Goal: Information Seeking & Learning: Learn about a topic

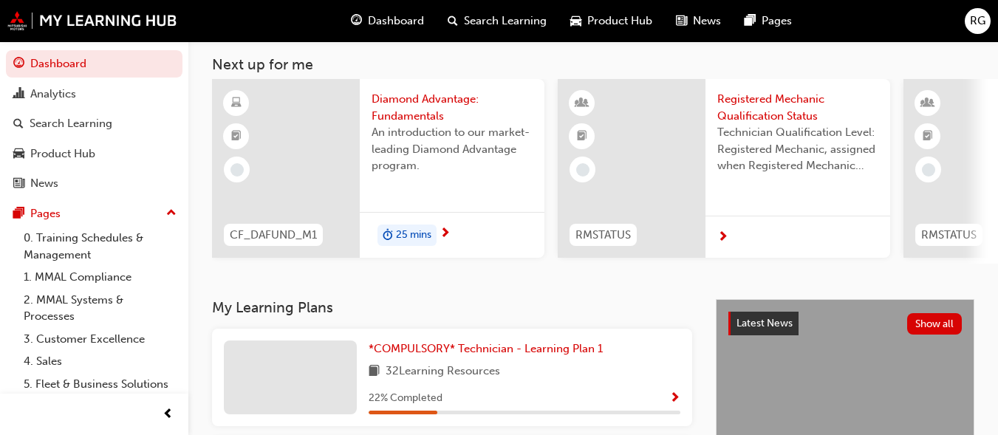
scroll to position [76, 0]
click at [396, 233] on span "25 mins" at bounding box center [413, 236] width 35 height 17
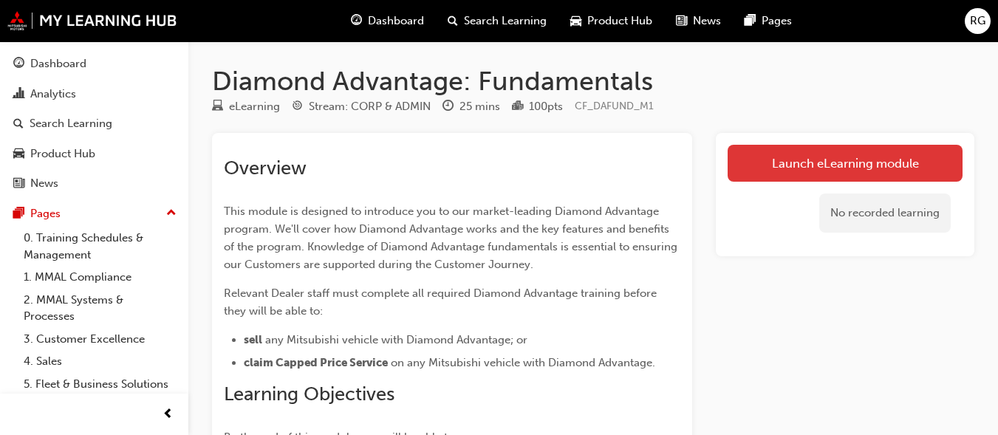
click at [897, 164] on link "Launch eLearning module" at bounding box center [845, 163] width 235 height 37
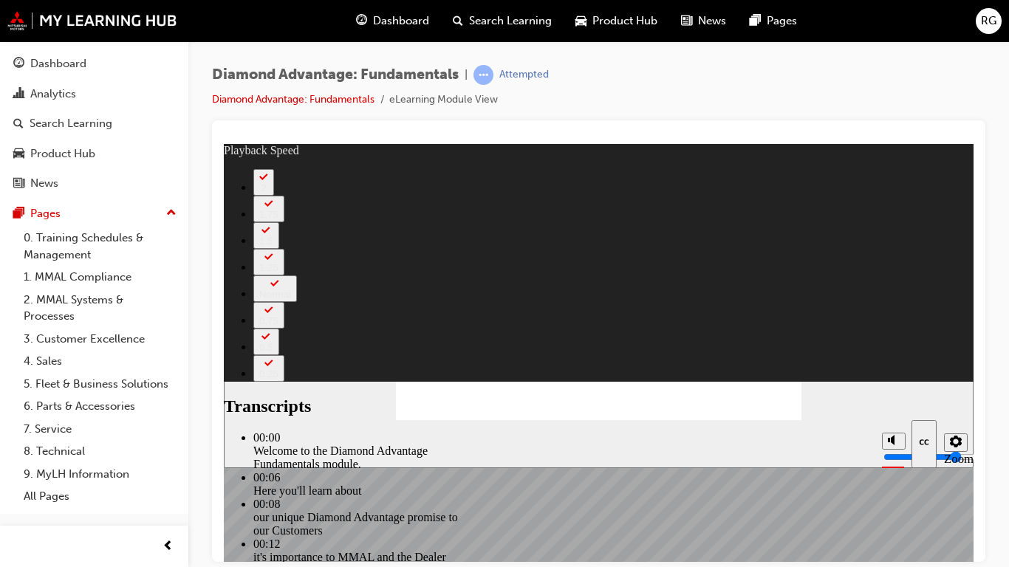
type input "45"
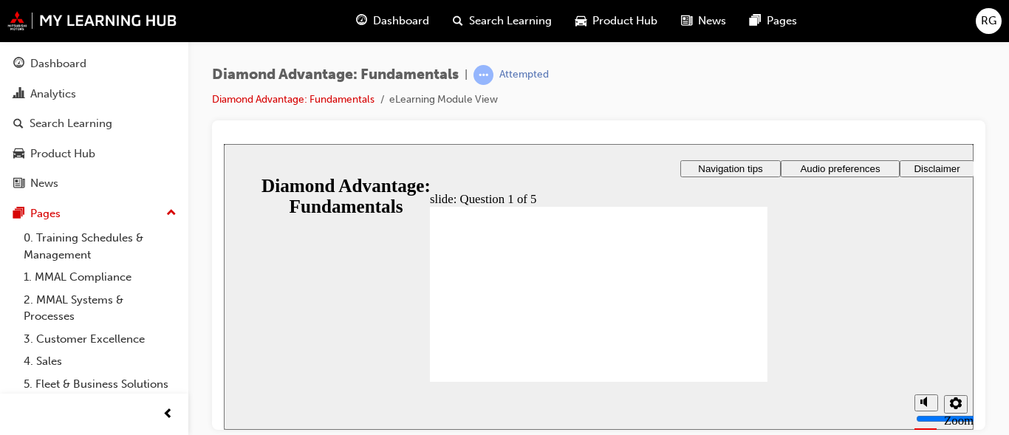
drag, startPoint x: 573, startPoint y: 341, endPoint x: 512, endPoint y: 295, distance: 75.9
drag, startPoint x: 604, startPoint y: 343, endPoint x: 522, endPoint y: 314, distance: 86.9
drag, startPoint x: 542, startPoint y: 336, endPoint x: 719, endPoint y: 312, distance: 178.2
drag, startPoint x: 673, startPoint y: 344, endPoint x: 585, endPoint y: 310, distance: 94.0
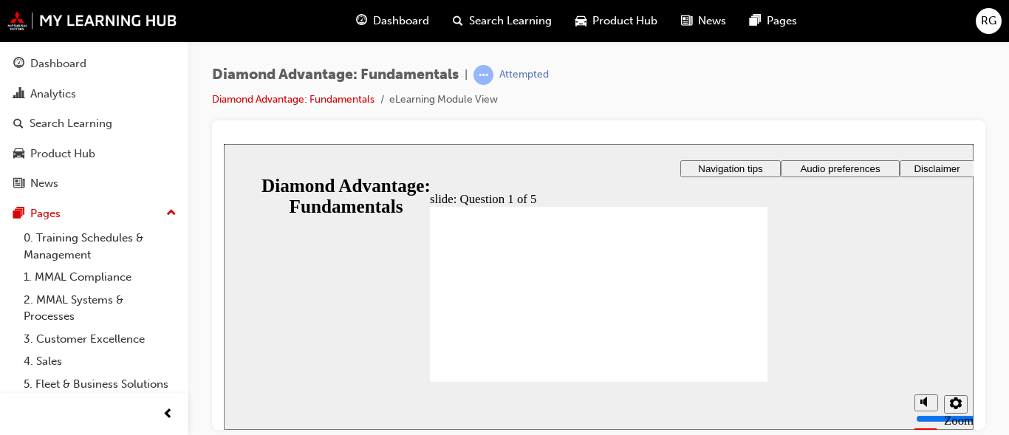
radio input "true"
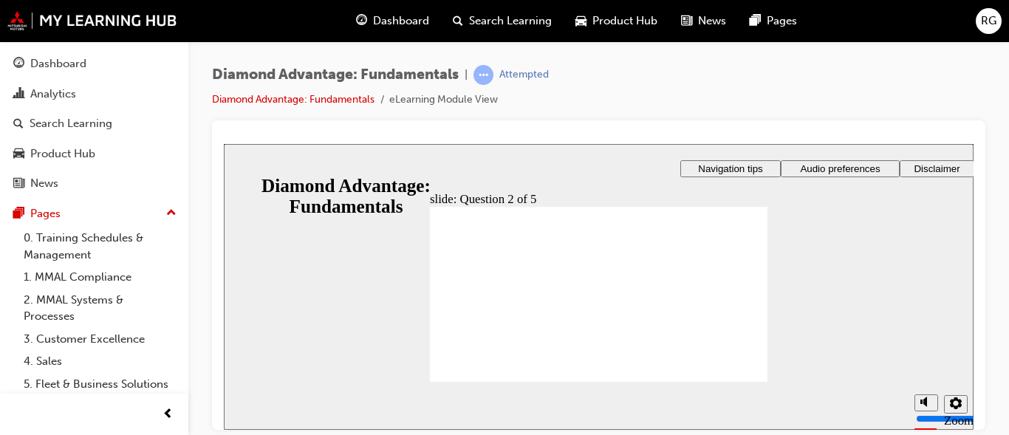
radio input "true"
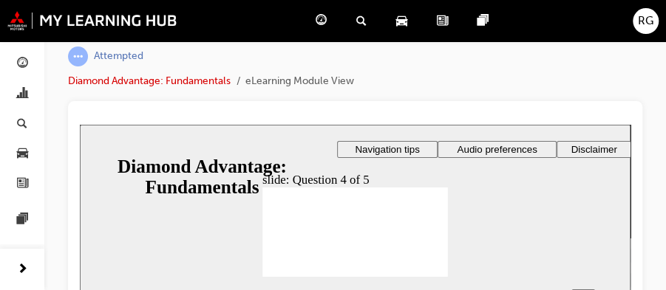
scroll to position [75, 0]
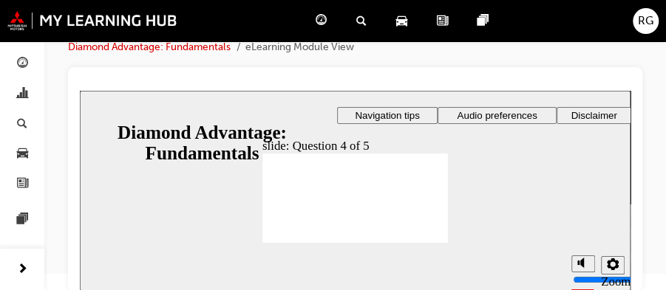
checkbox input "true"
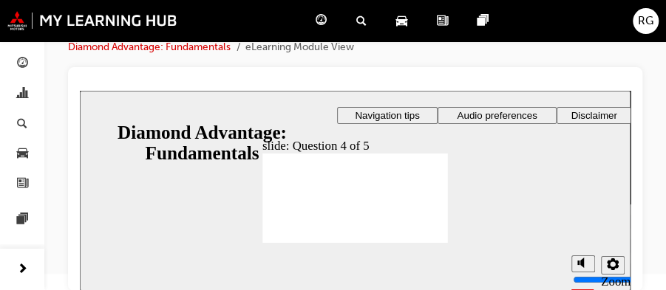
checkbox input "true"
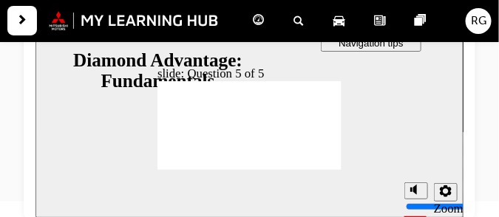
scroll to position [148, 0]
radio input "true"
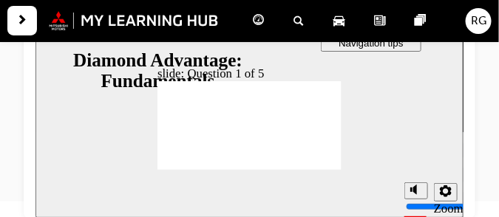
drag, startPoint x: 245, startPoint y: 149, endPoint x: 199, endPoint y: 134, distance: 47.7
drag, startPoint x: 203, startPoint y: 148, endPoint x: 294, endPoint y: 137, distance: 91.6
drag, startPoint x: 290, startPoint y: 147, endPoint x: 242, endPoint y: 132, distance: 49.8
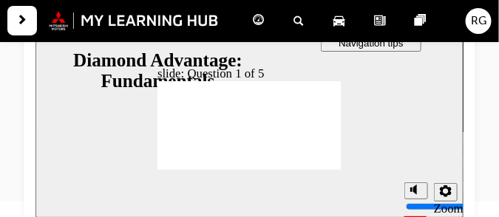
radio input "true"
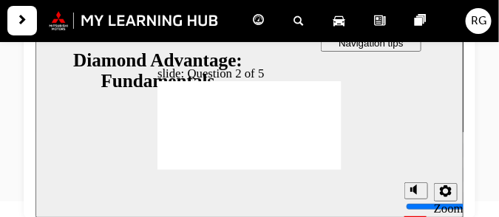
radio input "true"
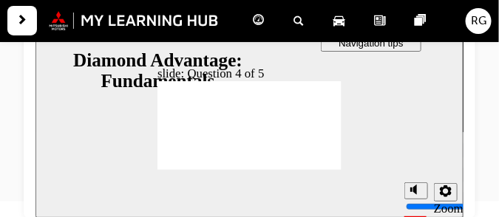
checkbox input "true"
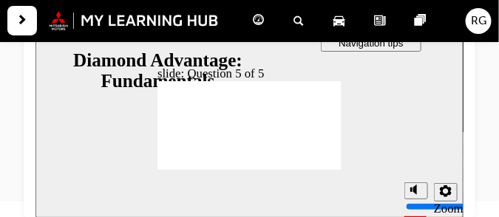
radio input "true"
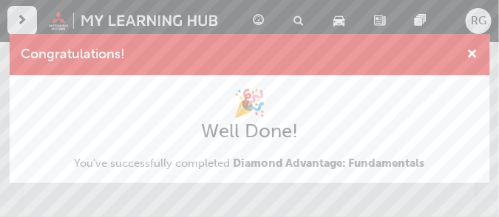
scroll to position [0, 0]
click at [469, 50] on span "cross-icon" at bounding box center [472, 55] width 11 height 13
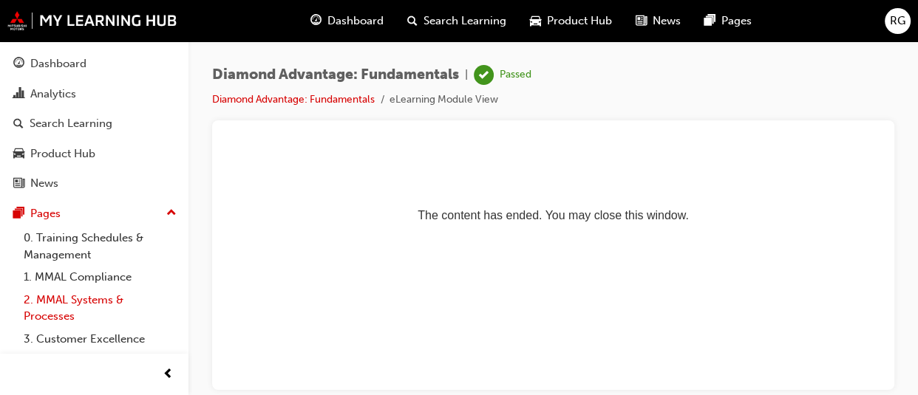
scroll to position [170, 0]
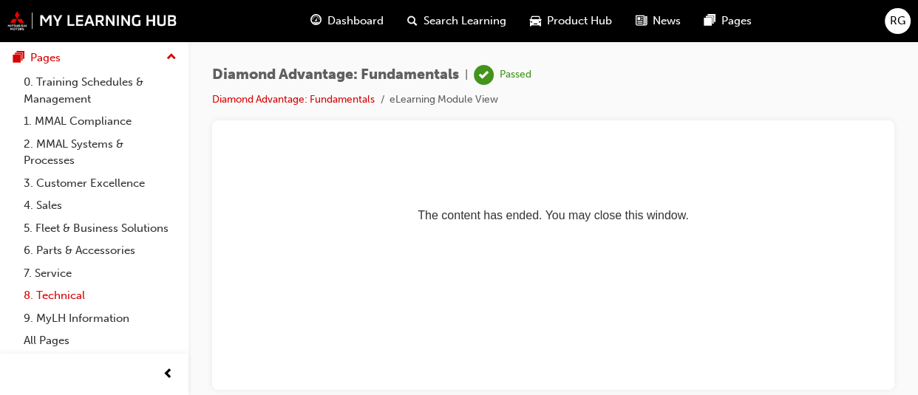
click at [103, 298] on link "8. Technical" at bounding box center [100, 295] width 165 height 23
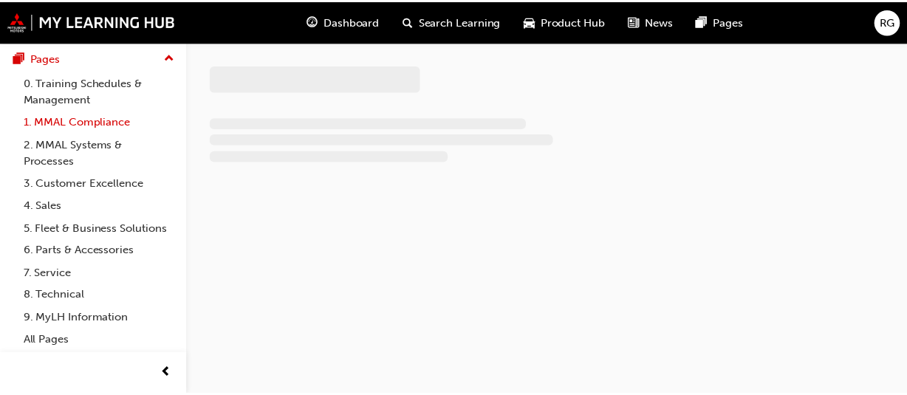
scroll to position [127, 0]
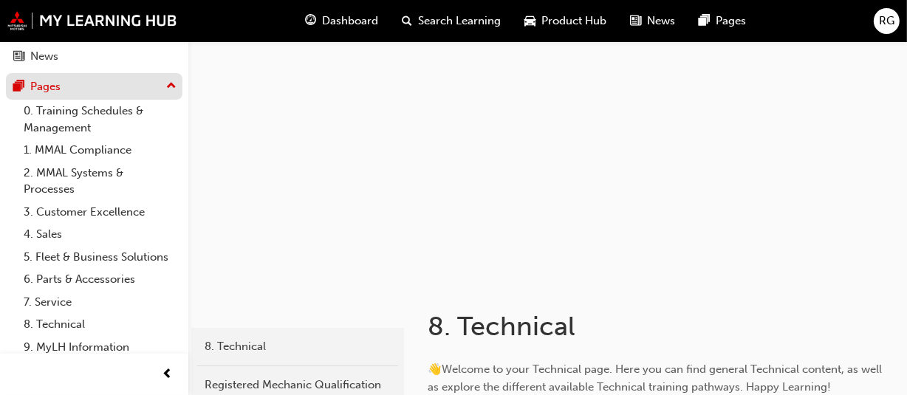
click at [59, 81] on div "Pages" at bounding box center [45, 86] width 30 height 17
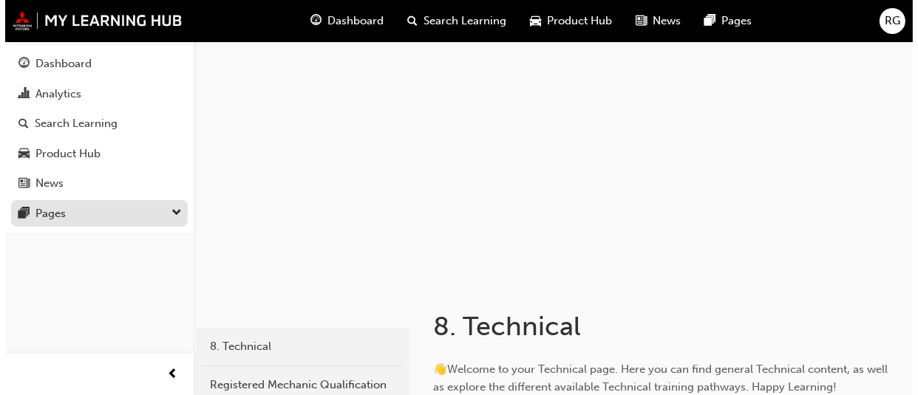
scroll to position [0, 0]
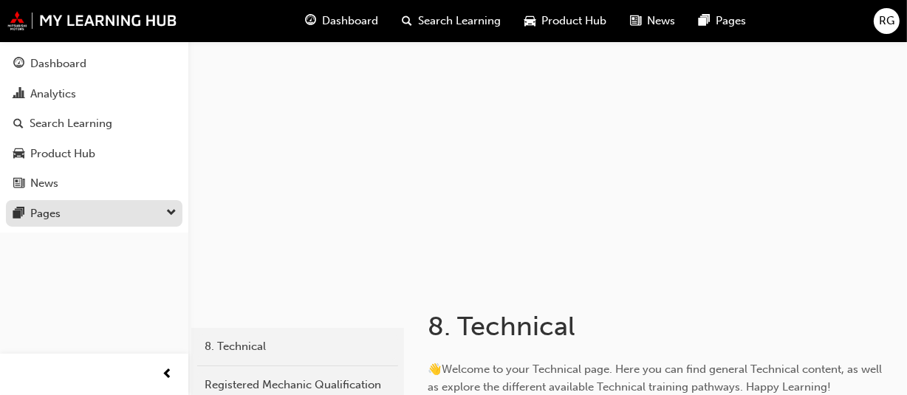
click at [59, 81] on link "Analytics" at bounding box center [94, 94] width 177 height 27
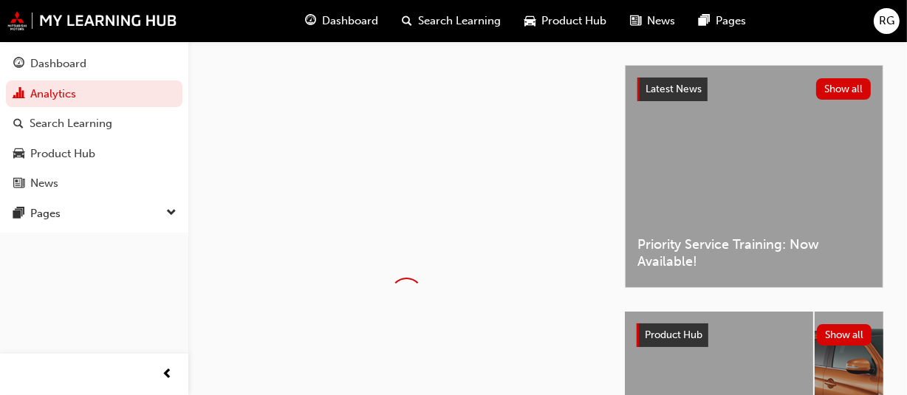
click at [360, 23] on span "Dashboard" at bounding box center [350, 21] width 56 height 17
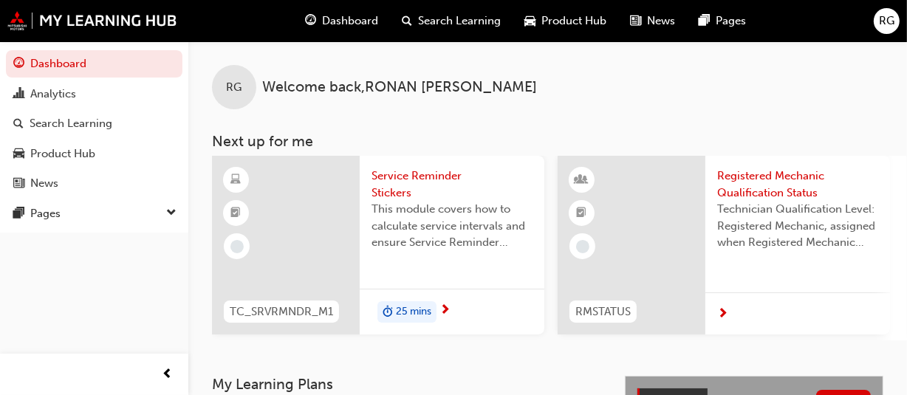
click at [427, 296] on div "25 mins" at bounding box center [452, 312] width 185 height 47
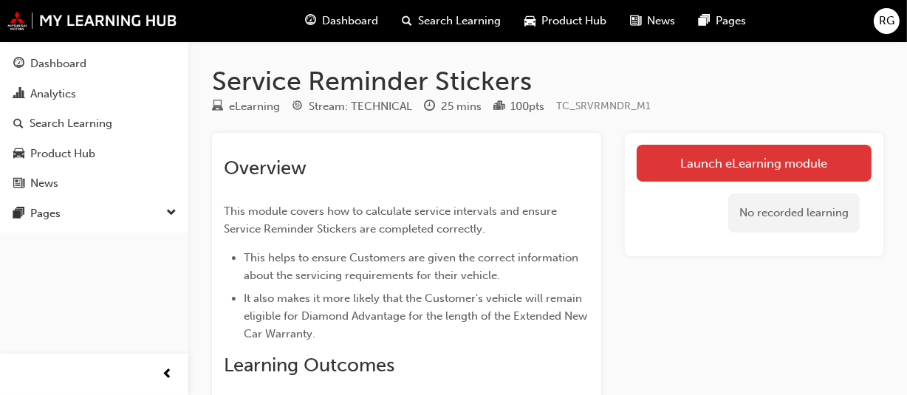
click at [766, 151] on link "Launch eLearning module" at bounding box center [754, 163] width 235 height 37
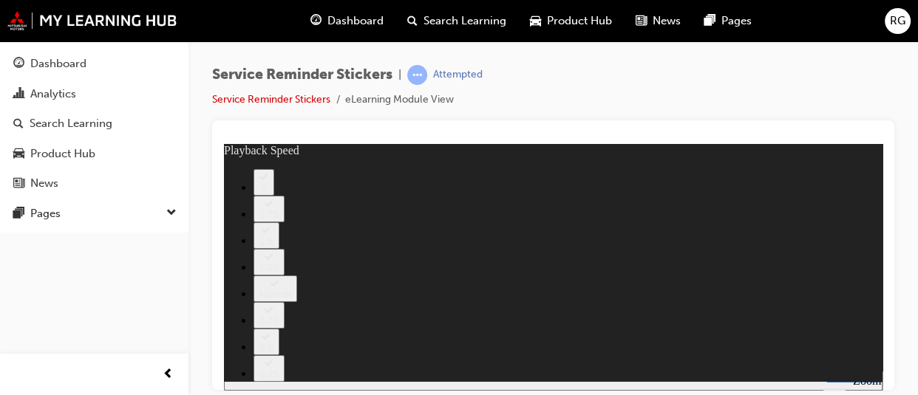
type input "98"
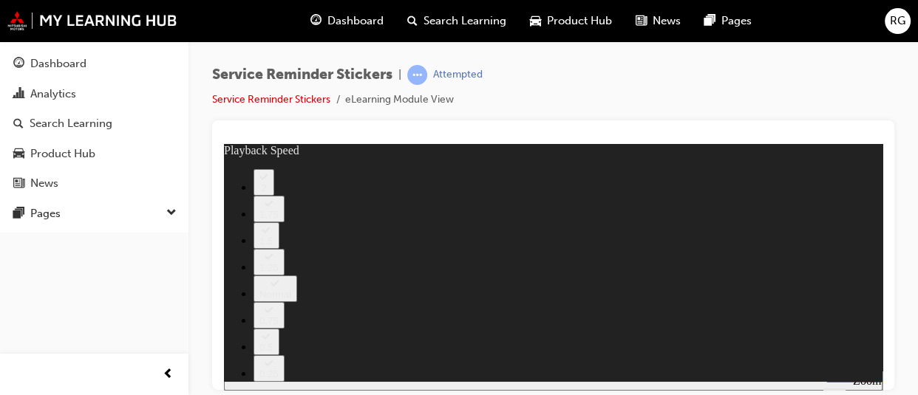
type input "59"
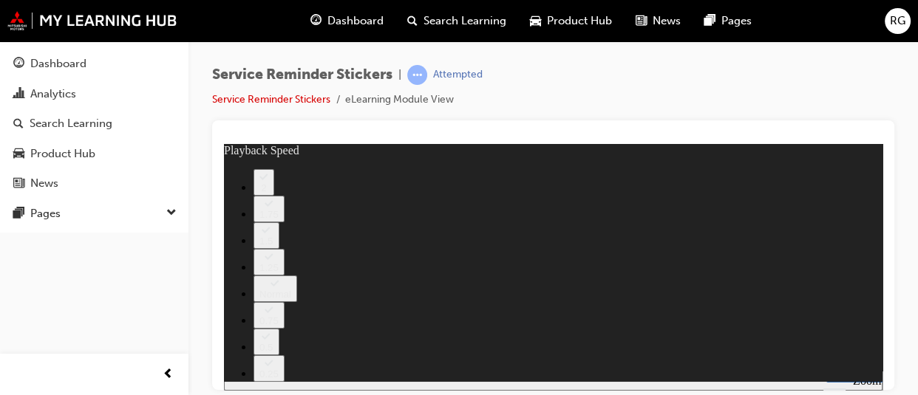
type input "135"
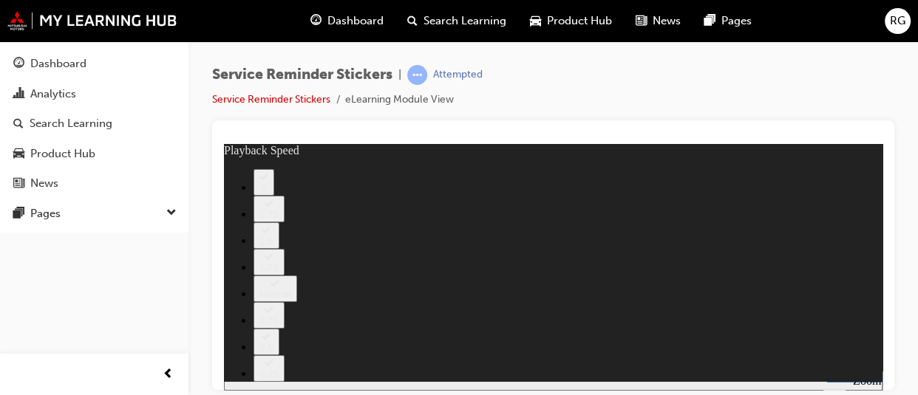
type input "7"
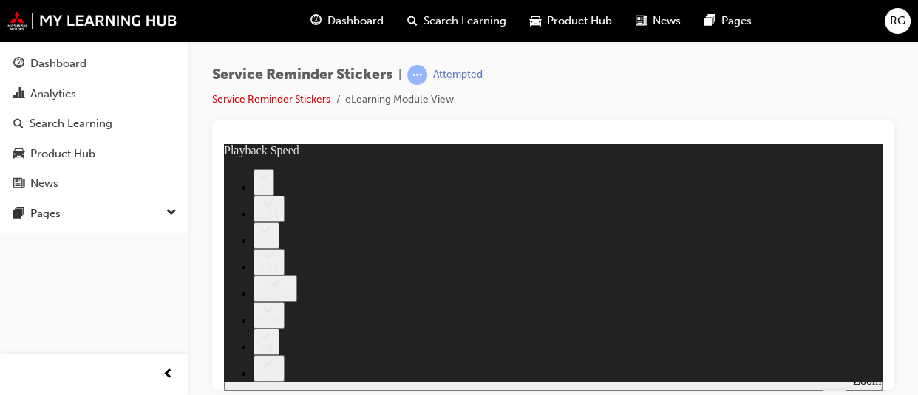
type input "166"
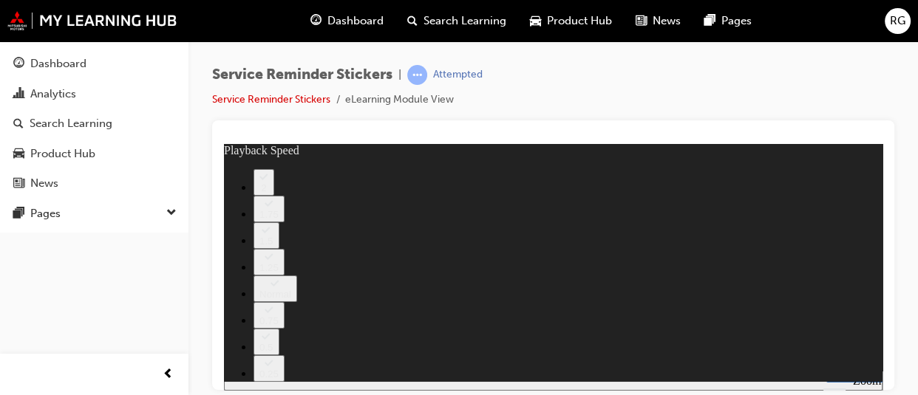
type input "199"
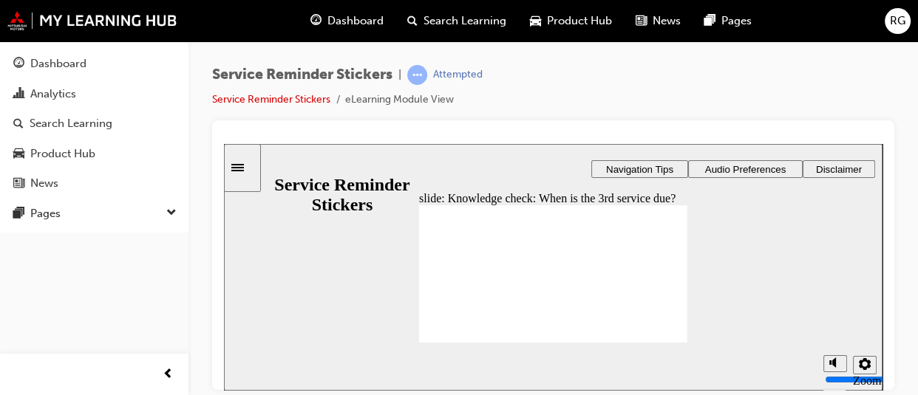
radio input "true"
click at [899, 91] on div "Service Reminder Stickers | Attempted Service Reminder Stickers eLearning Modul…" at bounding box center [552, 199] width 729 height 317
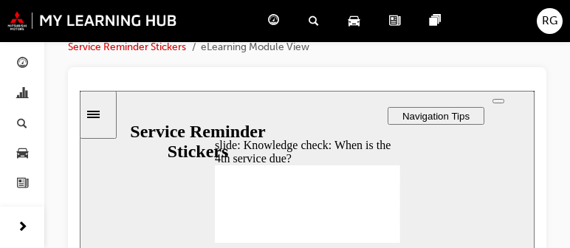
scroll to position [117, 0]
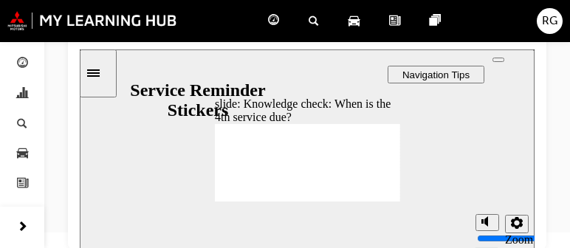
radio input "false"
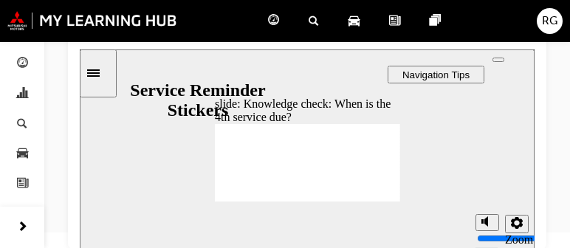
radio input "false"
radio input "true"
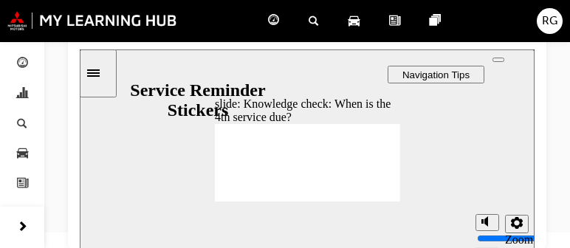
click at [389, 199] on div "slide: Knowledge check: When is the 4th service due? Rectangle 5 That’s not rig…" at bounding box center [307, 149] width 455 height 200
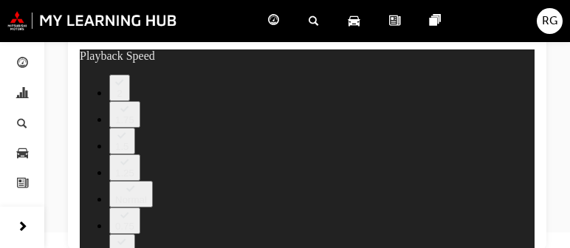
type input "110"
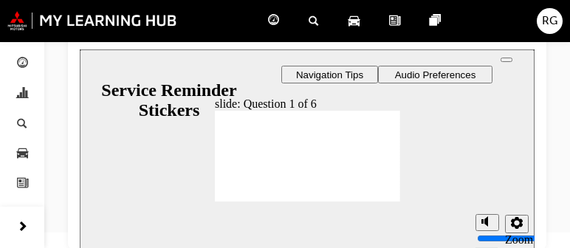
radio input "true"
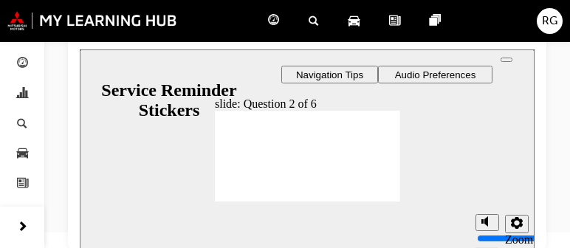
radio input "true"
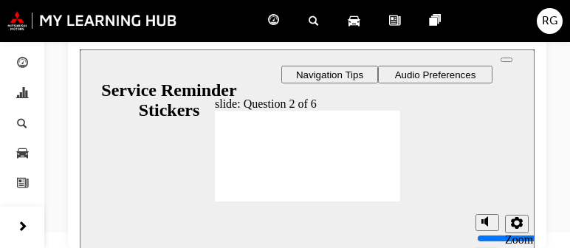
radio input "true"
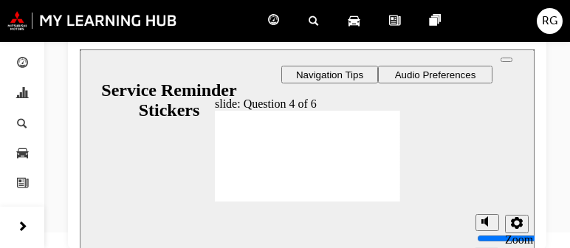
drag, startPoint x: 366, startPoint y: 152, endPoint x: 282, endPoint y: 140, distance: 84.3
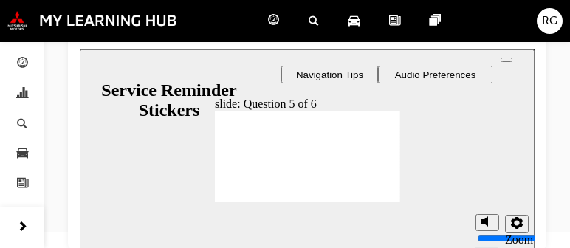
checkbox input "true"
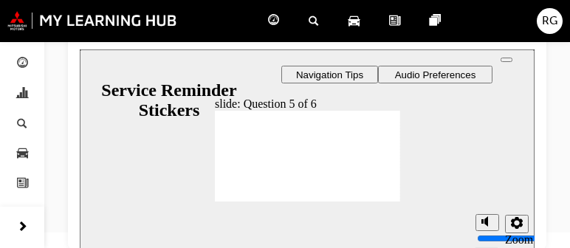
checkbox input "true"
drag, startPoint x: 321, startPoint y: 170, endPoint x: 369, endPoint y: 182, distance: 50.2
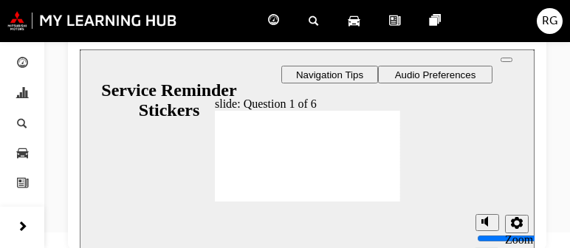
radio input "false"
radio input "true"
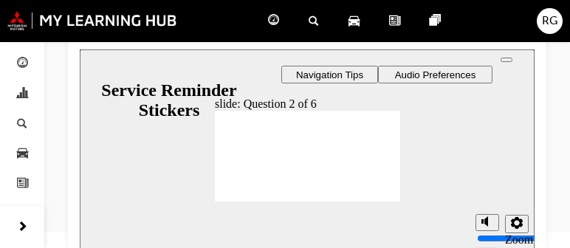
radio input "true"
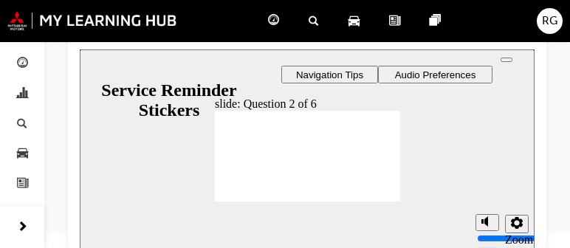
radio input "true"
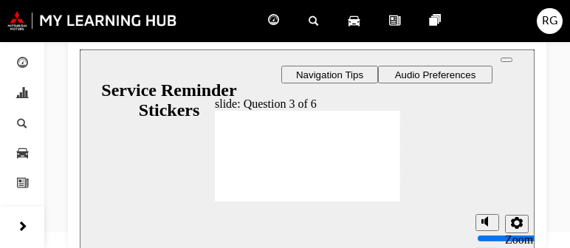
drag, startPoint x: 365, startPoint y: 154, endPoint x: 281, endPoint y: 140, distance: 84.7
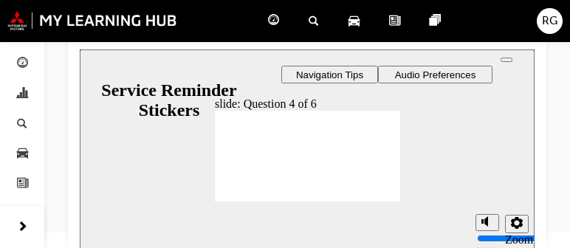
checkbox input "true"
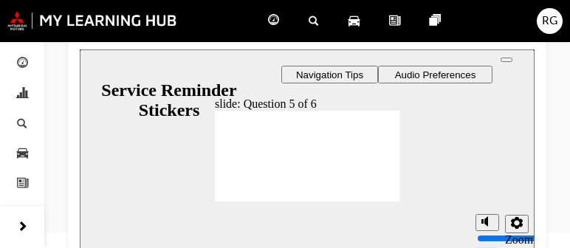
checkbox input "true"
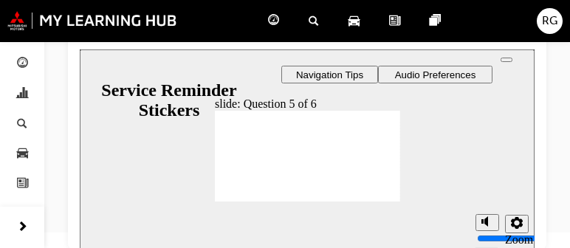
checkbox input "true"
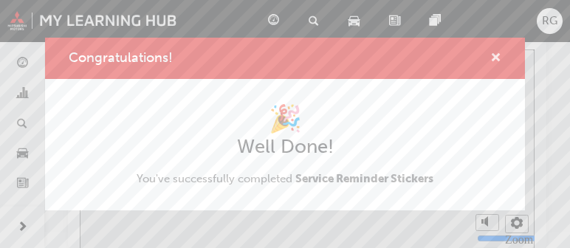
click at [493, 57] on span "cross-icon" at bounding box center [496, 58] width 11 height 13
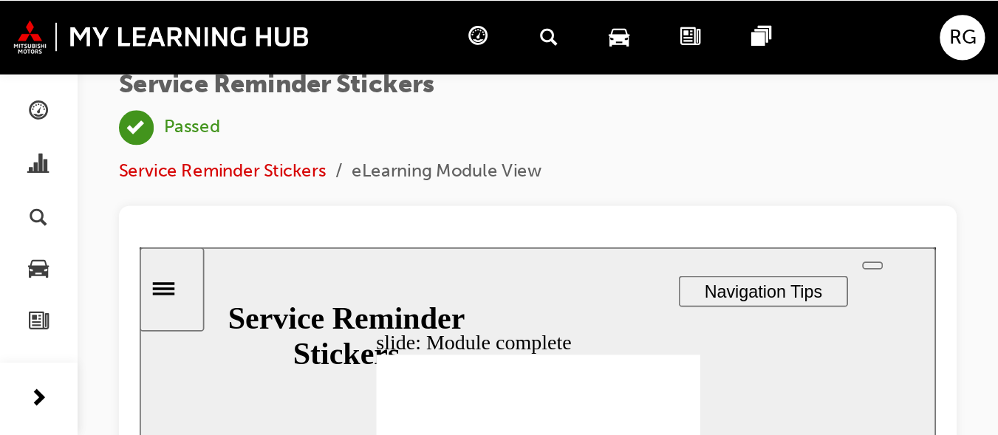
scroll to position [0, 0]
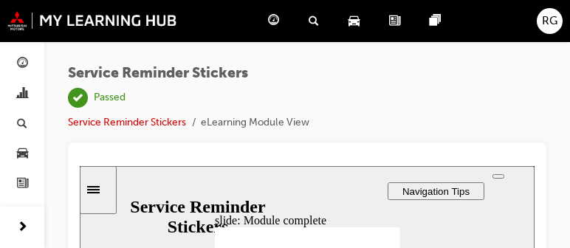
click at [273, 20] on span "guage-icon" at bounding box center [273, 21] width 11 height 18
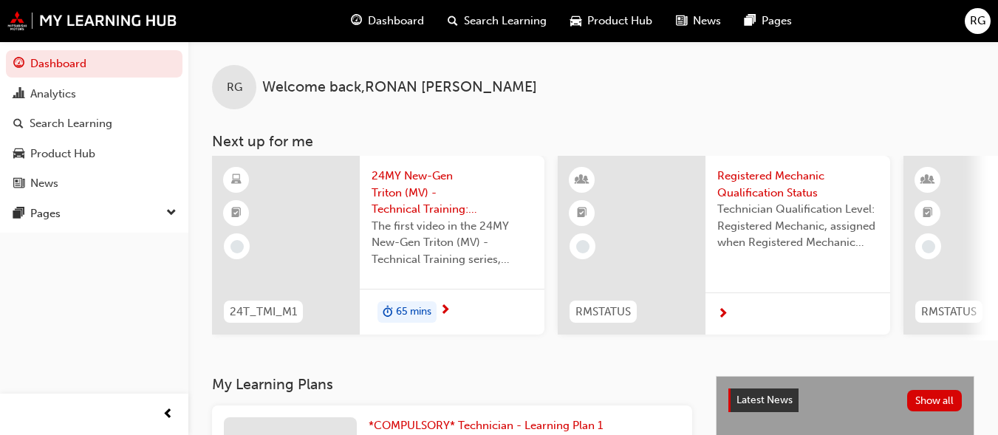
click at [648, 72] on div "RG Welcome back , [PERSON_NAME]" at bounding box center [593, 75] width 810 height 68
click at [423, 303] on div "65 mins" at bounding box center [407, 312] width 59 height 22
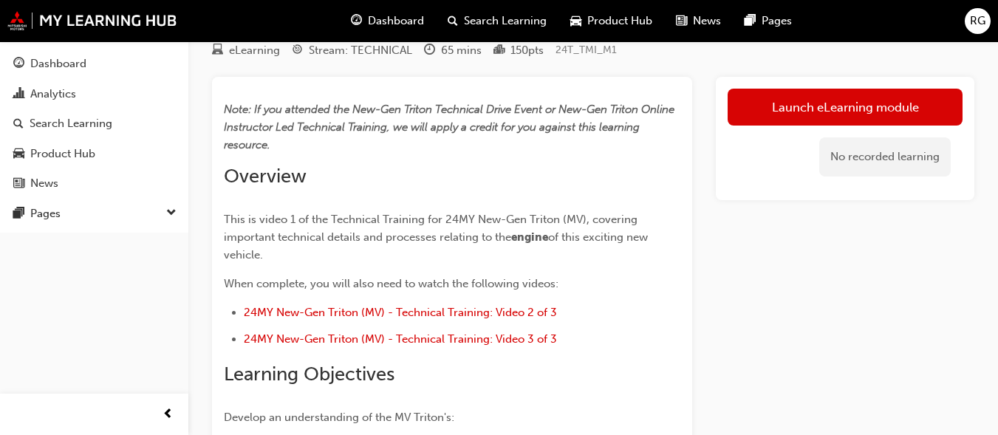
scroll to position [58, 0]
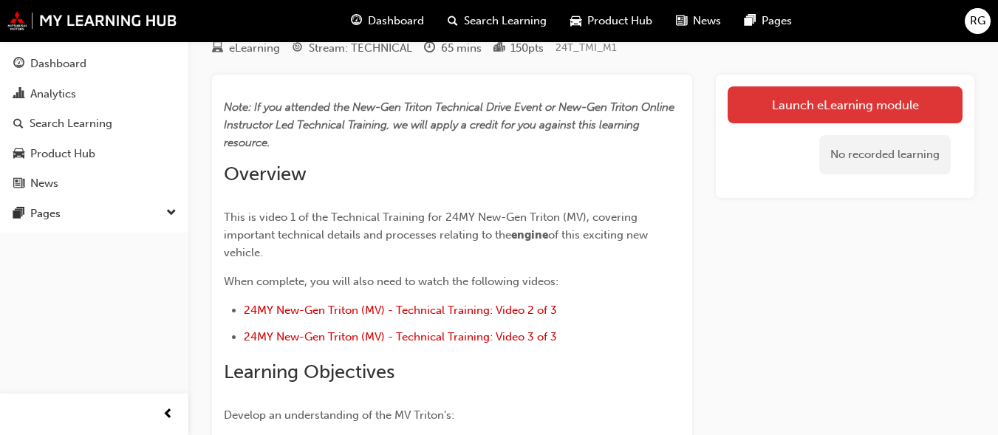
click at [858, 120] on link "Launch eLearning module" at bounding box center [845, 104] width 235 height 37
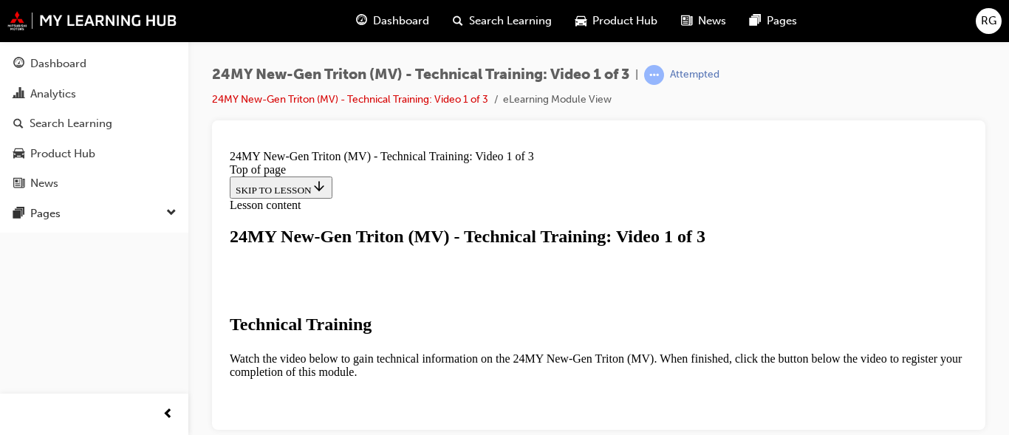
scroll to position [242, 0]
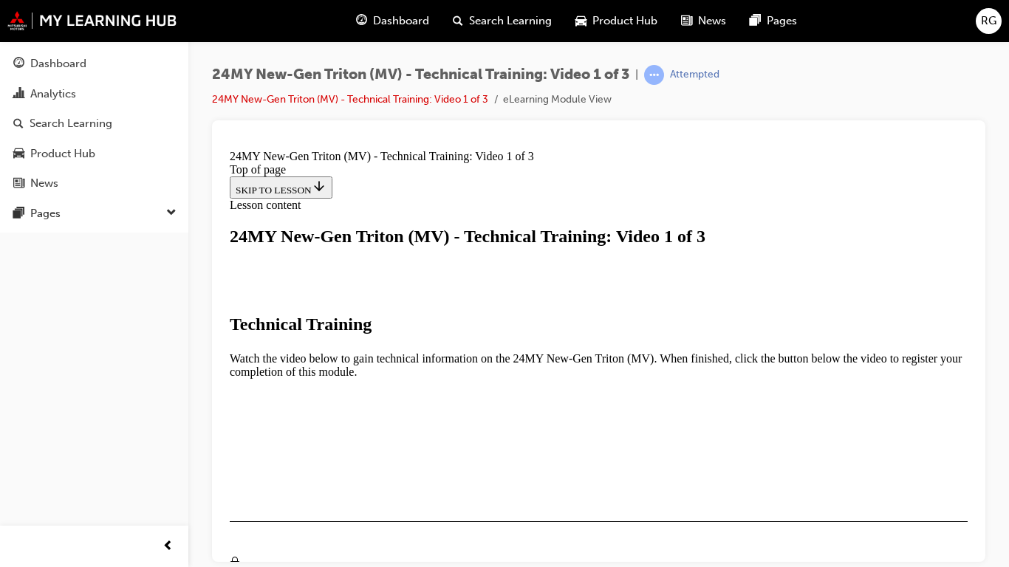
scroll to position [330, 0]
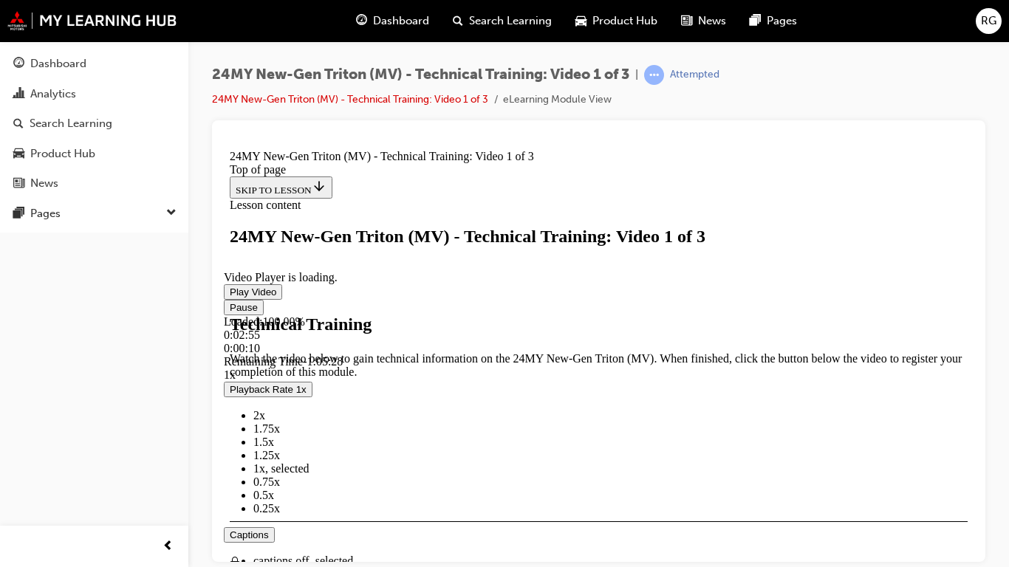
click at [312, 355] on div "Loaded : 100.00% 0:02:55 0:00:10" at bounding box center [599, 335] width 750 height 40
click at [917, 395] on li "2x" at bounding box center [613, 415] width 720 height 13
click at [224, 381] on button "Playback Rate 2x" at bounding box center [268, 389] width 89 height 16
click at [230, 312] on span "Video player" at bounding box center [230, 306] width 0 height 11
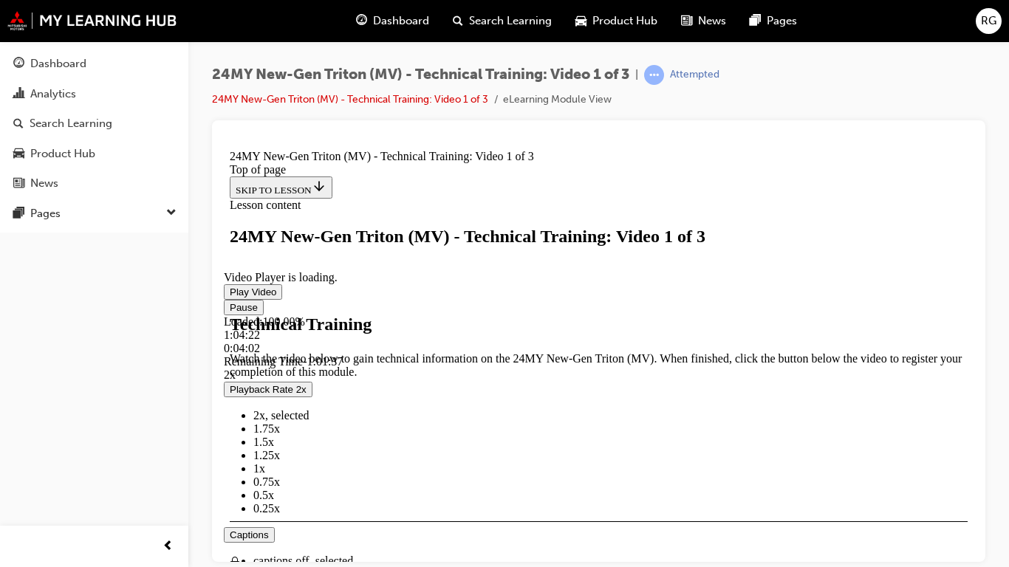
click at [224, 299] on button "Pause" at bounding box center [244, 307] width 40 height 16
click at [224, 299] on button "Play" at bounding box center [239, 307] width 31 height 16
click at [224, 299] on button "Pause" at bounding box center [244, 307] width 40 height 16
click at [224, 299] on button "Play" at bounding box center [239, 307] width 31 height 16
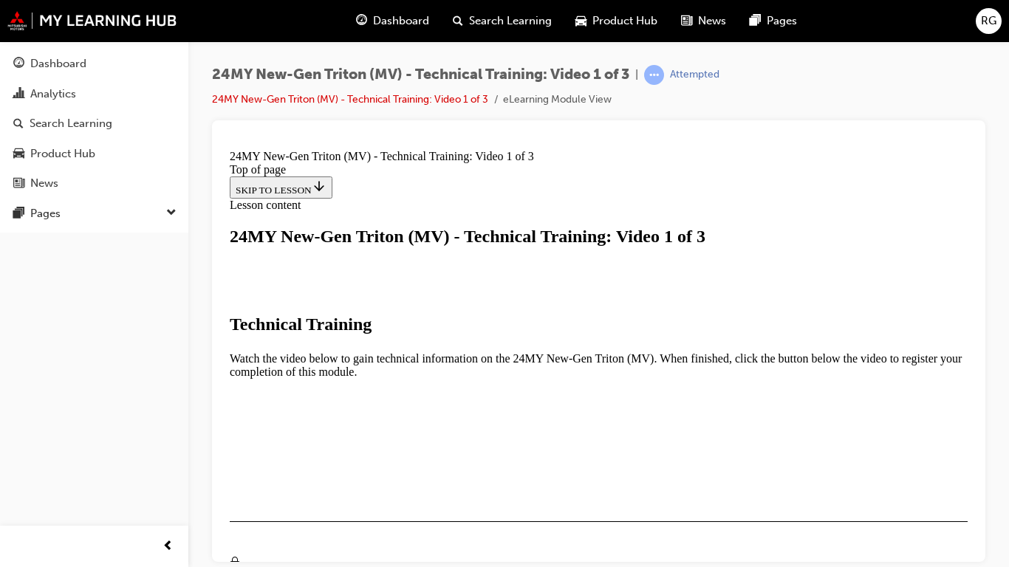
scroll to position [330, 0]
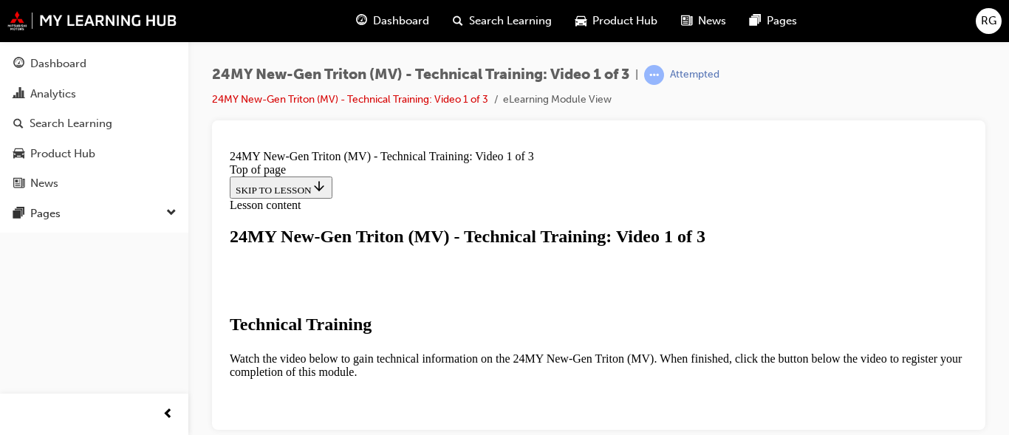
scroll to position [590, 0]
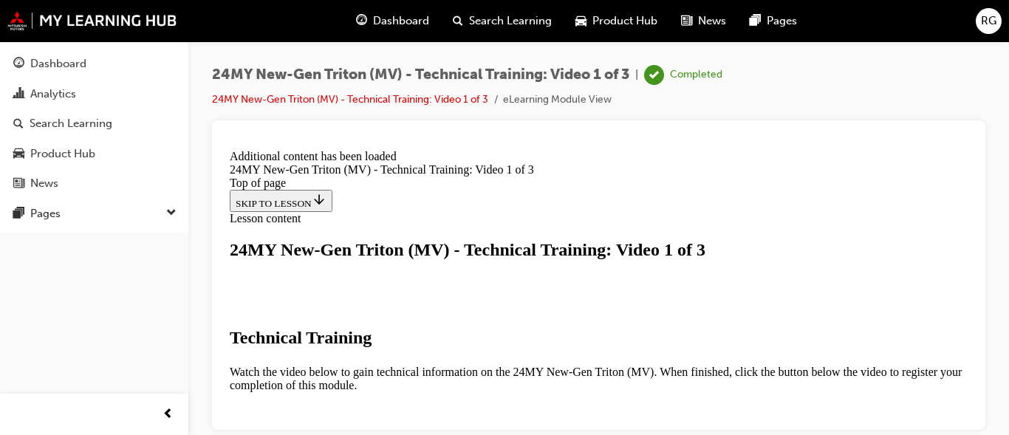
scroll to position [672, 0]
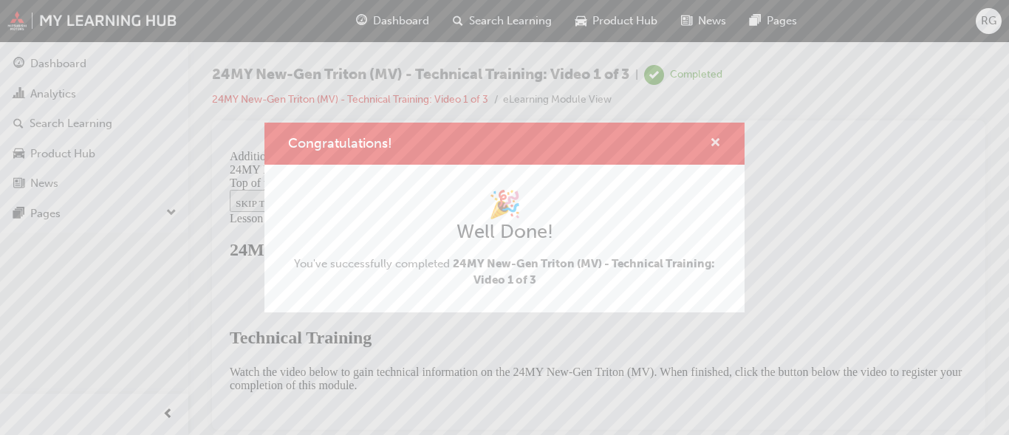
click at [712, 151] on button "Congratulations!" at bounding box center [715, 143] width 11 height 18
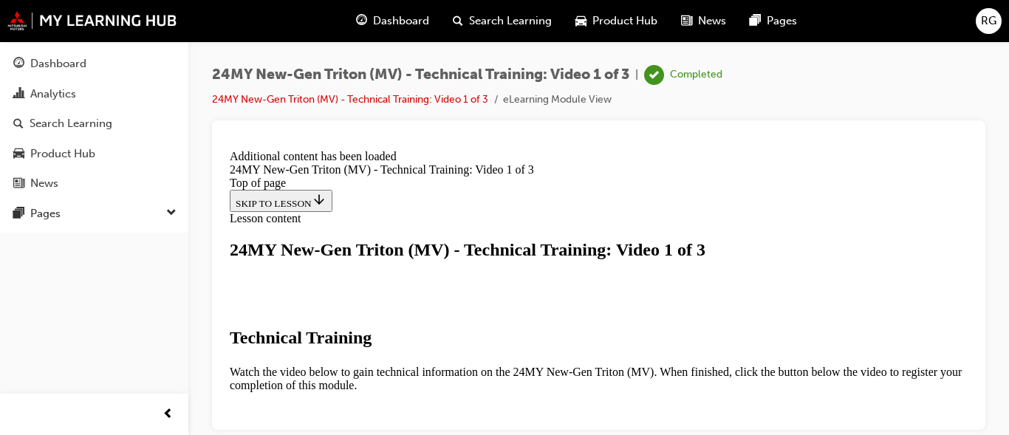
click at [360, 27] on span "guage-icon" at bounding box center [361, 21] width 11 height 18
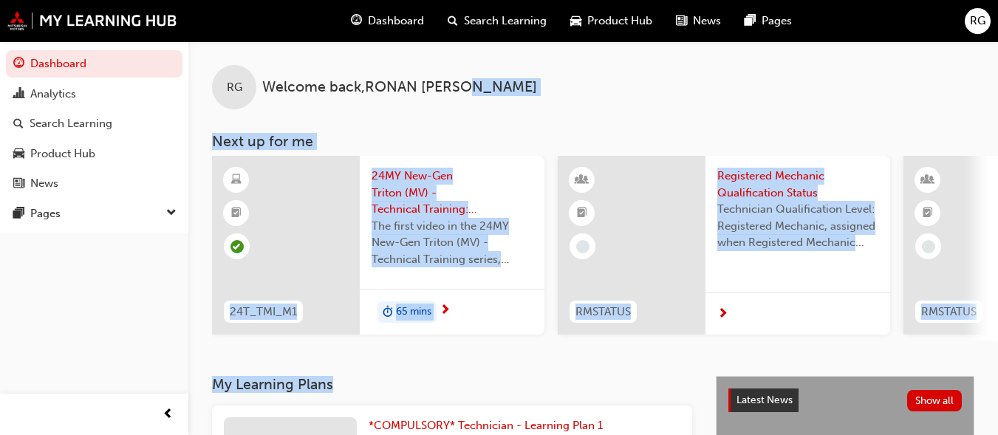
drag, startPoint x: 569, startPoint y: 44, endPoint x: 253, endPoint y: 400, distance: 476.2
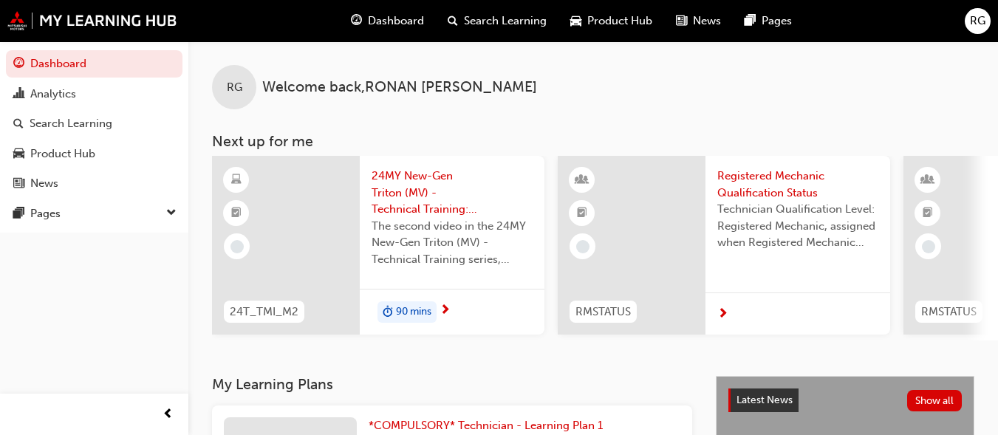
click at [97, 344] on div "Dashboard Analytics Search Learning Product Hub News Pages Pages" at bounding box center [94, 199] width 188 height 398
click at [481, 253] on span "The second video in the 24MY New-Gen Triton (MV) - Technical Training series, c…" at bounding box center [452, 243] width 161 height 50
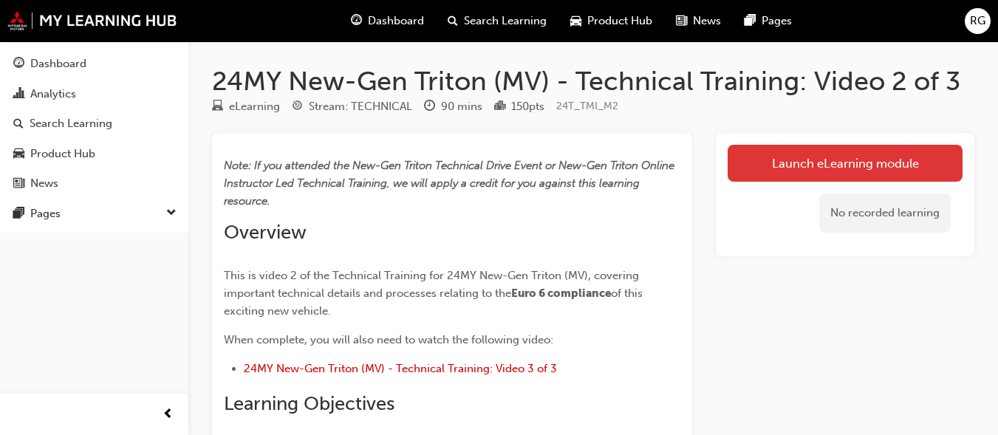
click at [850, 158] on link "Launch eLearning module" at bounding box center [845, 163] width 235 height 37
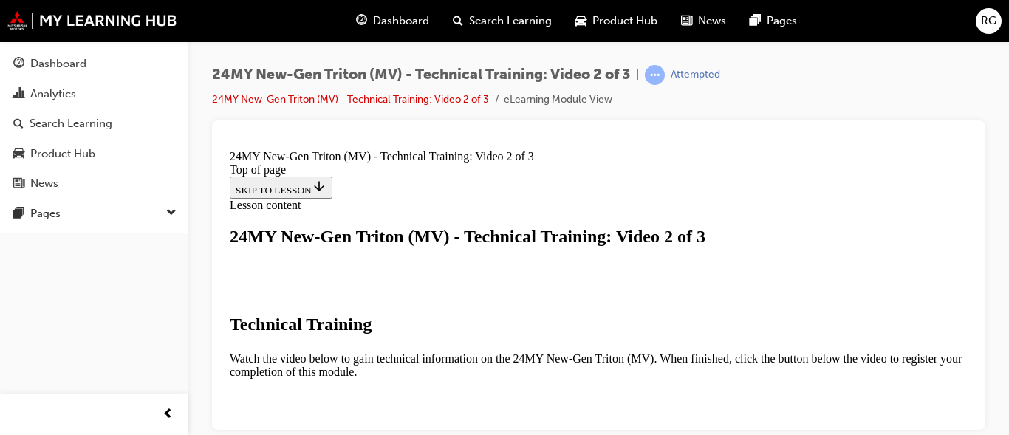
scroll to position [307, 0]
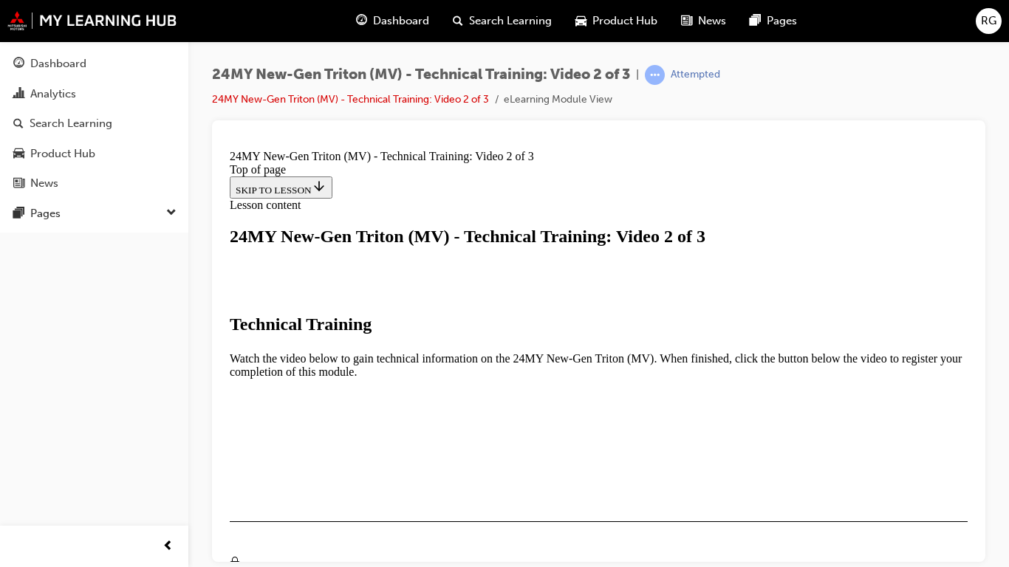
scroll to position [330, 0]
click at [481, 473] on video "Video player" at bounding box center [370, 528] width 222 height 111
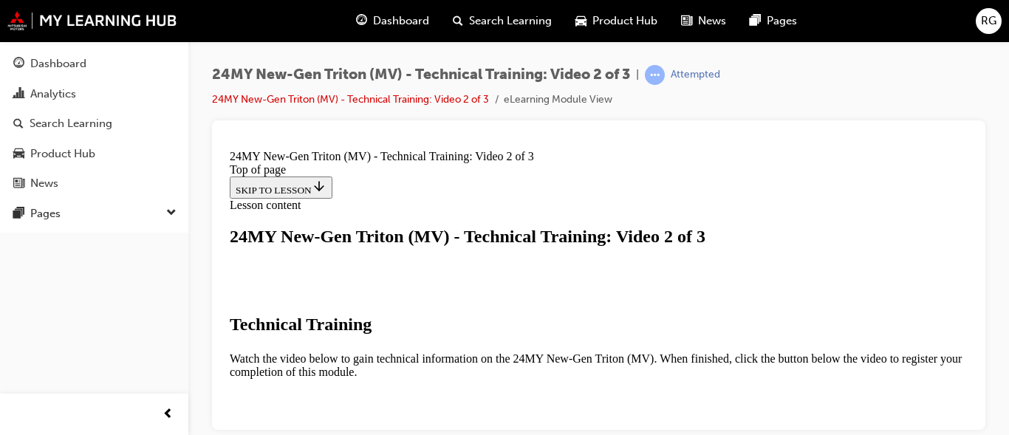
scroll to position [590, 0]
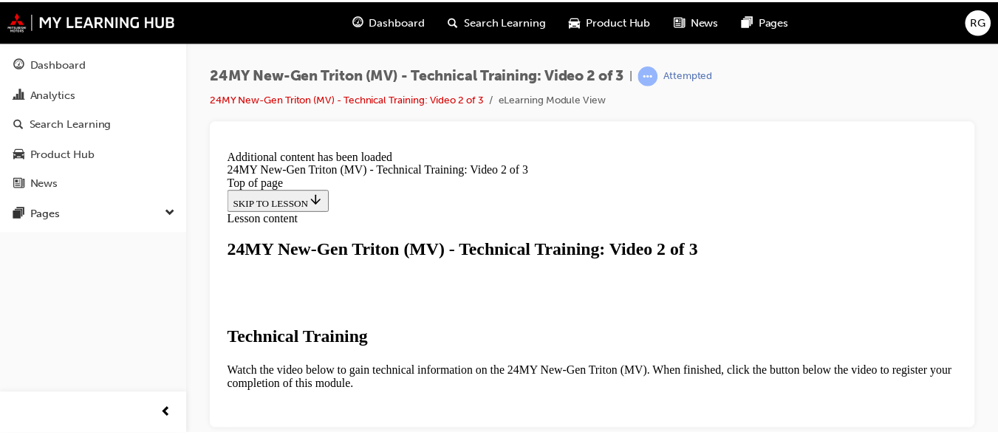
scroll to position [712, 0]
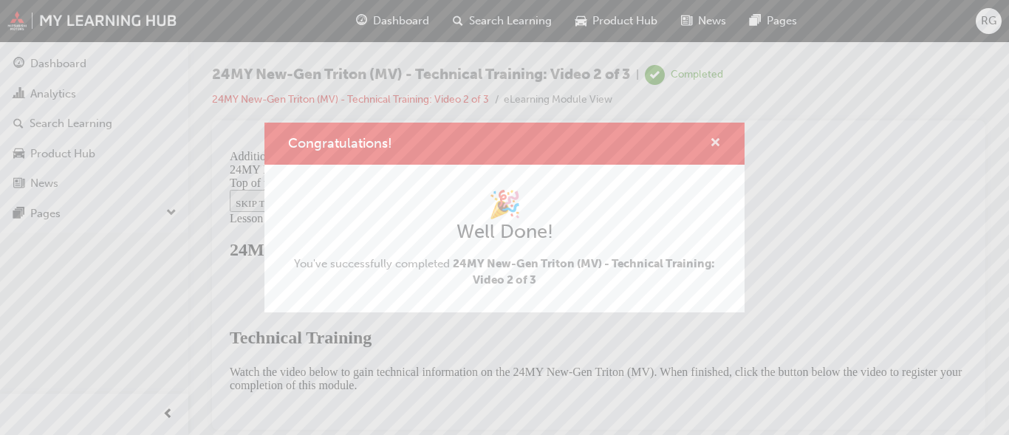
click at [718, 147] on span "cross-icon" at bounding box center [715, 143] width 11 height 13
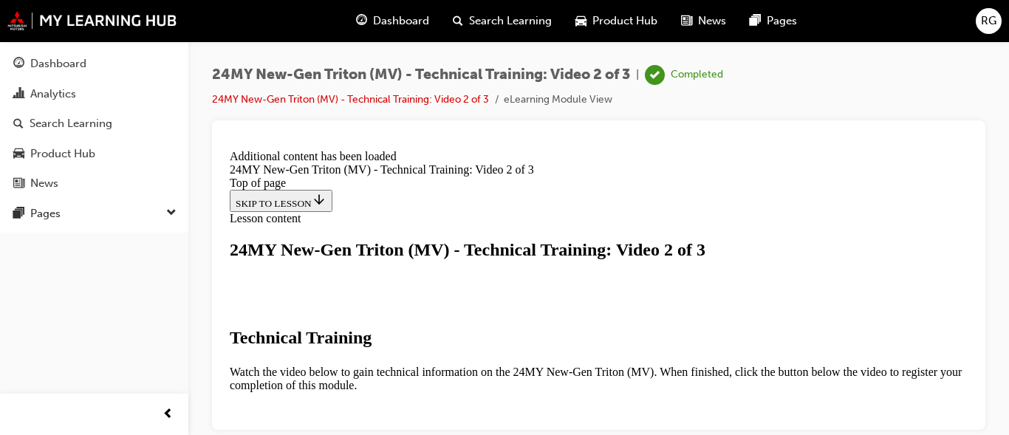
click at [401, 31] on div "Dashboard" at bounding box center [392, 21] width 97 height 30
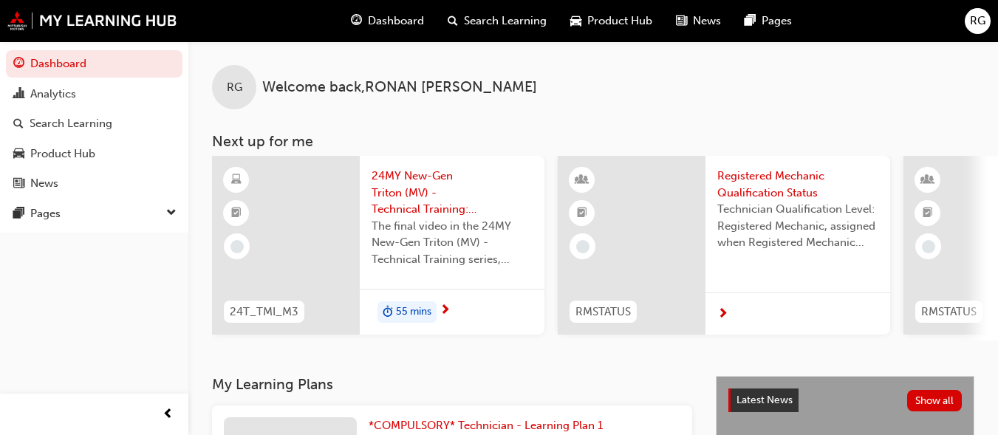
click at [435, 292] on div "55 mins" at bounding box center [452, 312] width 185 height 47
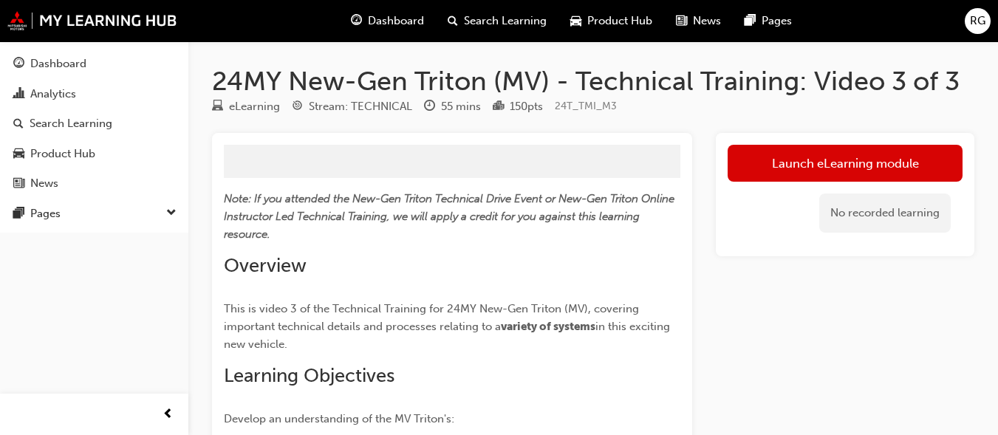
click at [845, 160] on link "Launch eLearning module" at bounding box center [845, 163] width 235 height 37
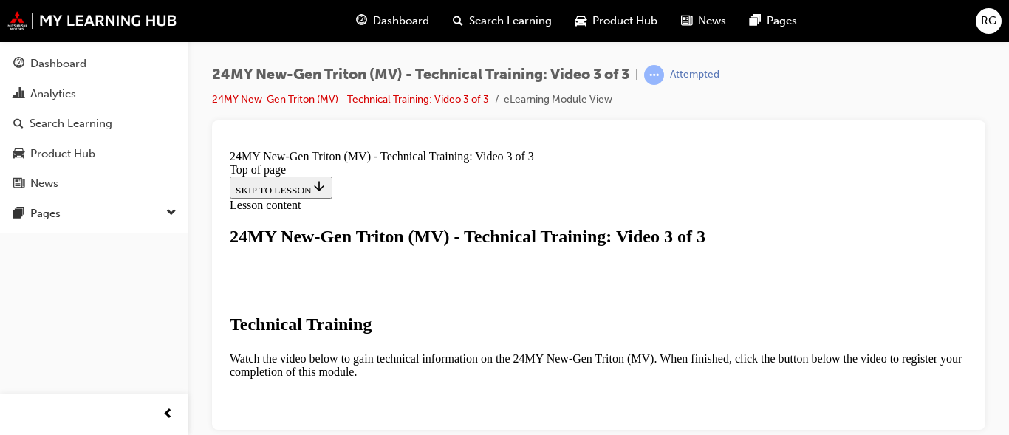
scroll to position [454, 0]
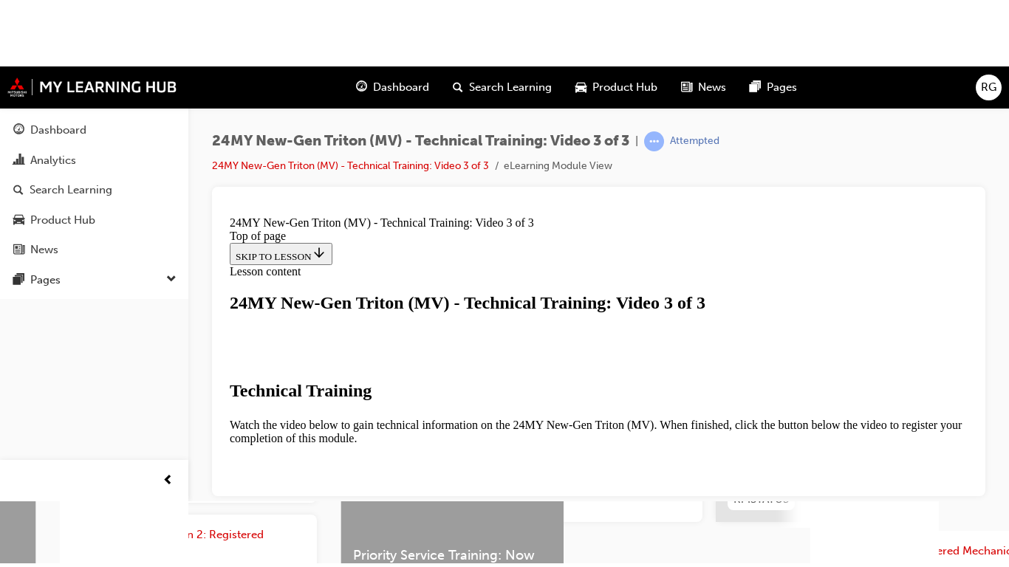
scroll to position [592, 0]
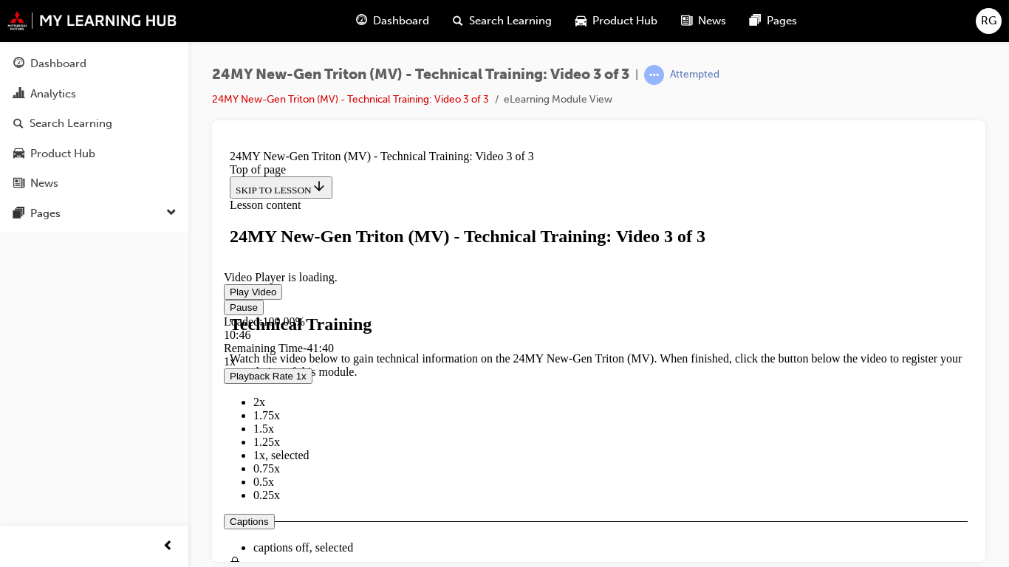
click at [265, 408] on span "2x" at bounding box center [259, 401] width 12 height 13
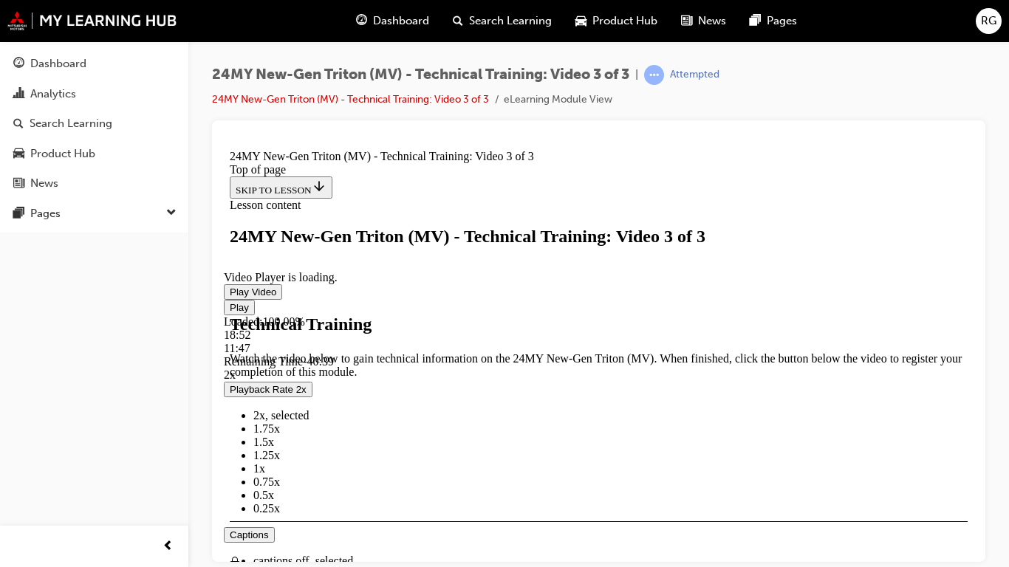
click at [544, 355] on div "Loaded : 100.00% 18:52 11:47" at bounding box center [599, 335] width 750 height 40
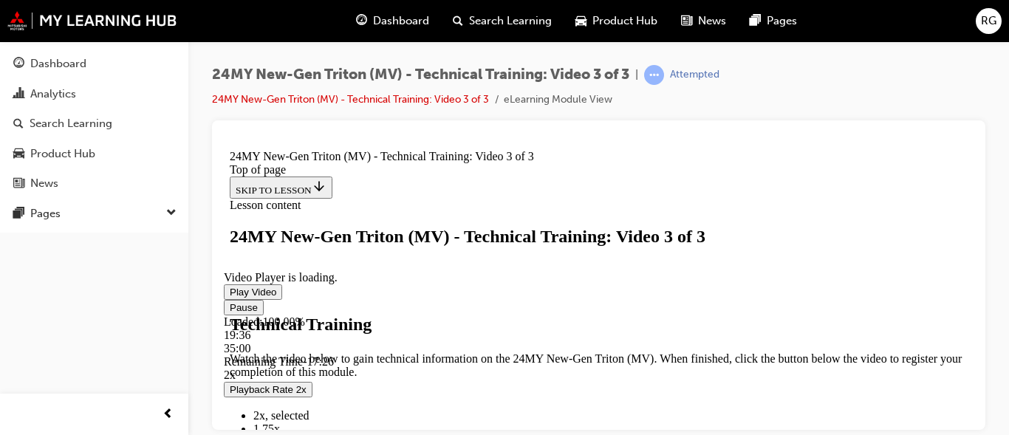
scroll to position [395, 0]
